Goal: Task Accomplishment & Management: Use online tool/utility

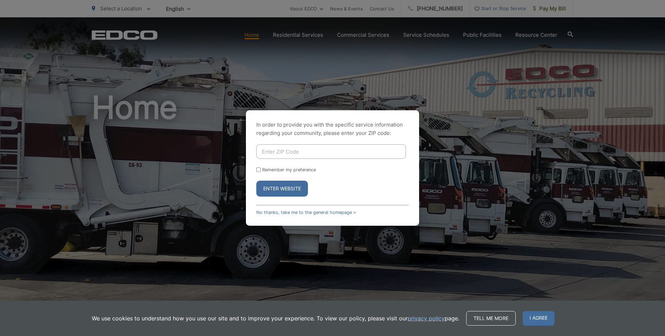
click at [288, 155] on input "Enter ZIP Code" at bounding box center [331, 151] width 150 height 15
type input "90501"
click at [286, 190] on button "Enter Website" at bounding box center [282, 189] width 52 height 16
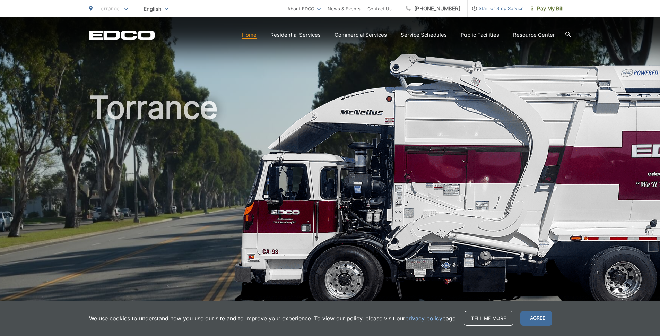
drag, startPoint x: 551, startPoint y: 11, endPoint x: 447, endPoint y: 59, distance: 114.7
click at [551, 10] on span "Pay My Bill" at bounding box center [546, 9] width 33 height 8
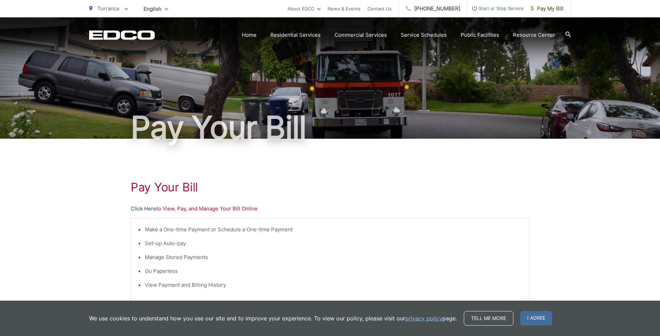
click at [152, 208] on link "Click Here" at bounding box center [144, 208] width 26 height 8
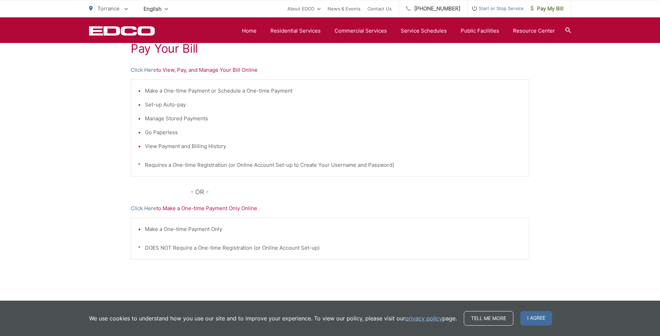
scroll to position [157, 0]
